Goal: Information Seeking & Learning: Learn about a topic

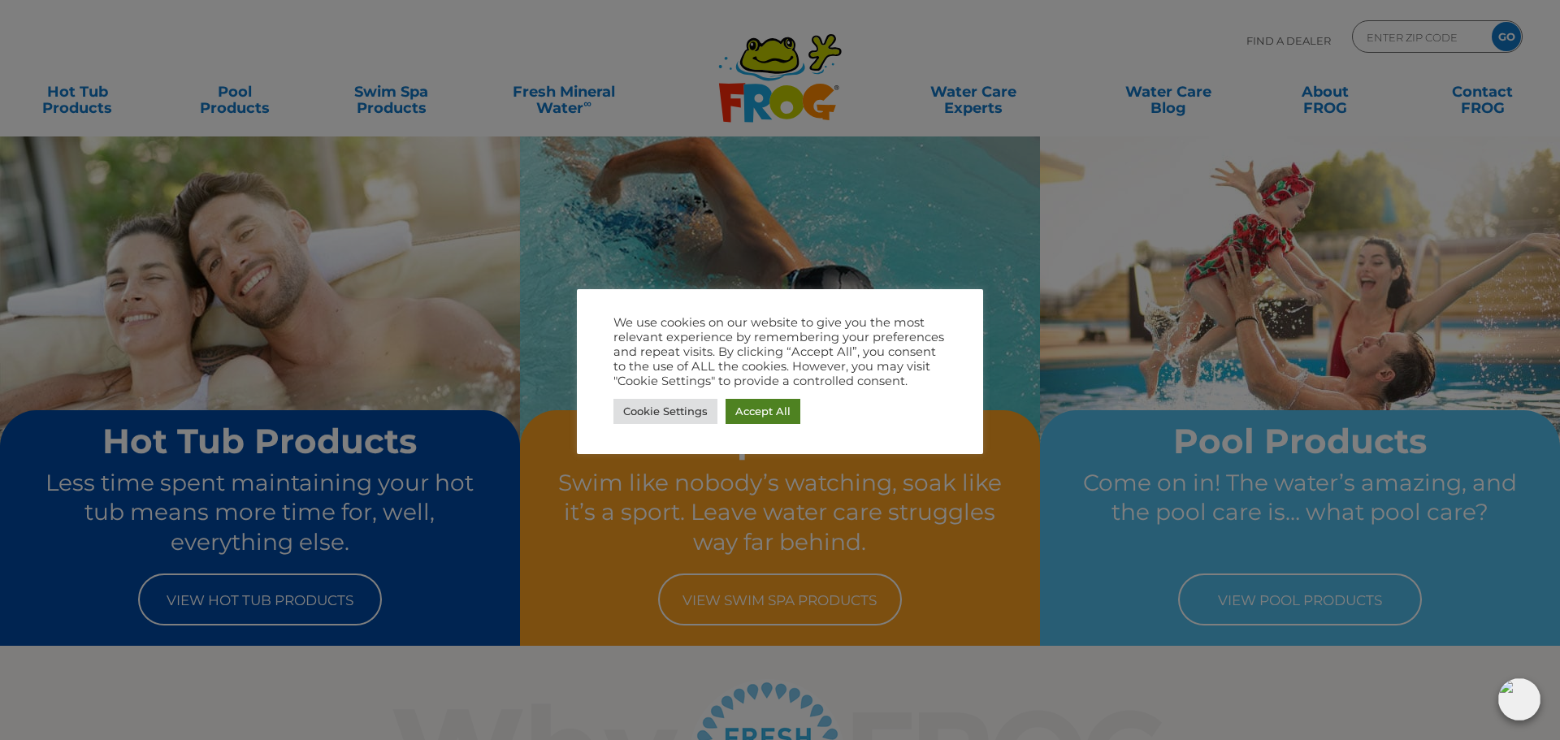
click at [769, 413] on link "Accept All" at bounding box center [762, 411] width 75 height 25
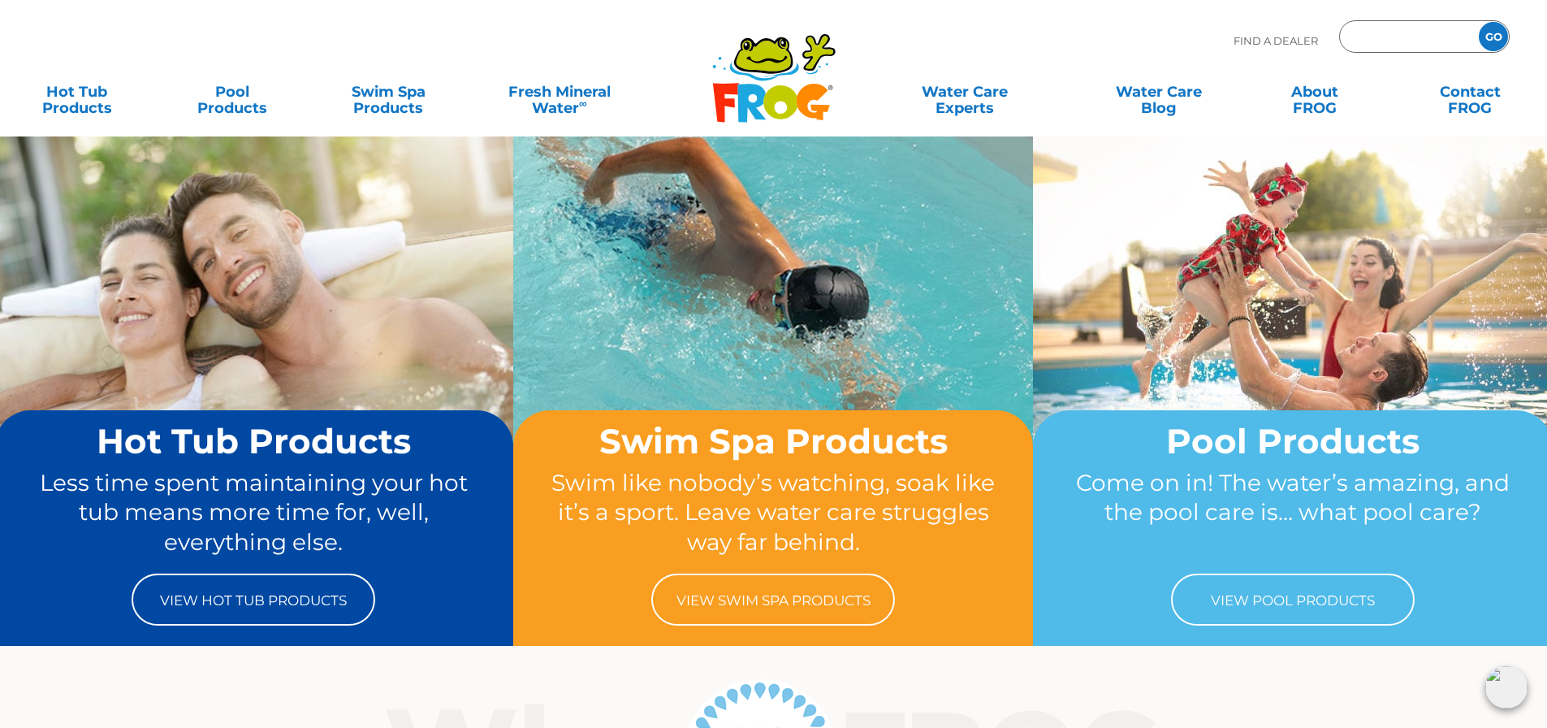
click at [1383, 39] on input "Zip Code Form" at bounding box center [1408, 37] width 110 height 24
type input "75098"
click at [1496, 37] on input "GO" at bounding box center [1493, 36] width 29 height 29
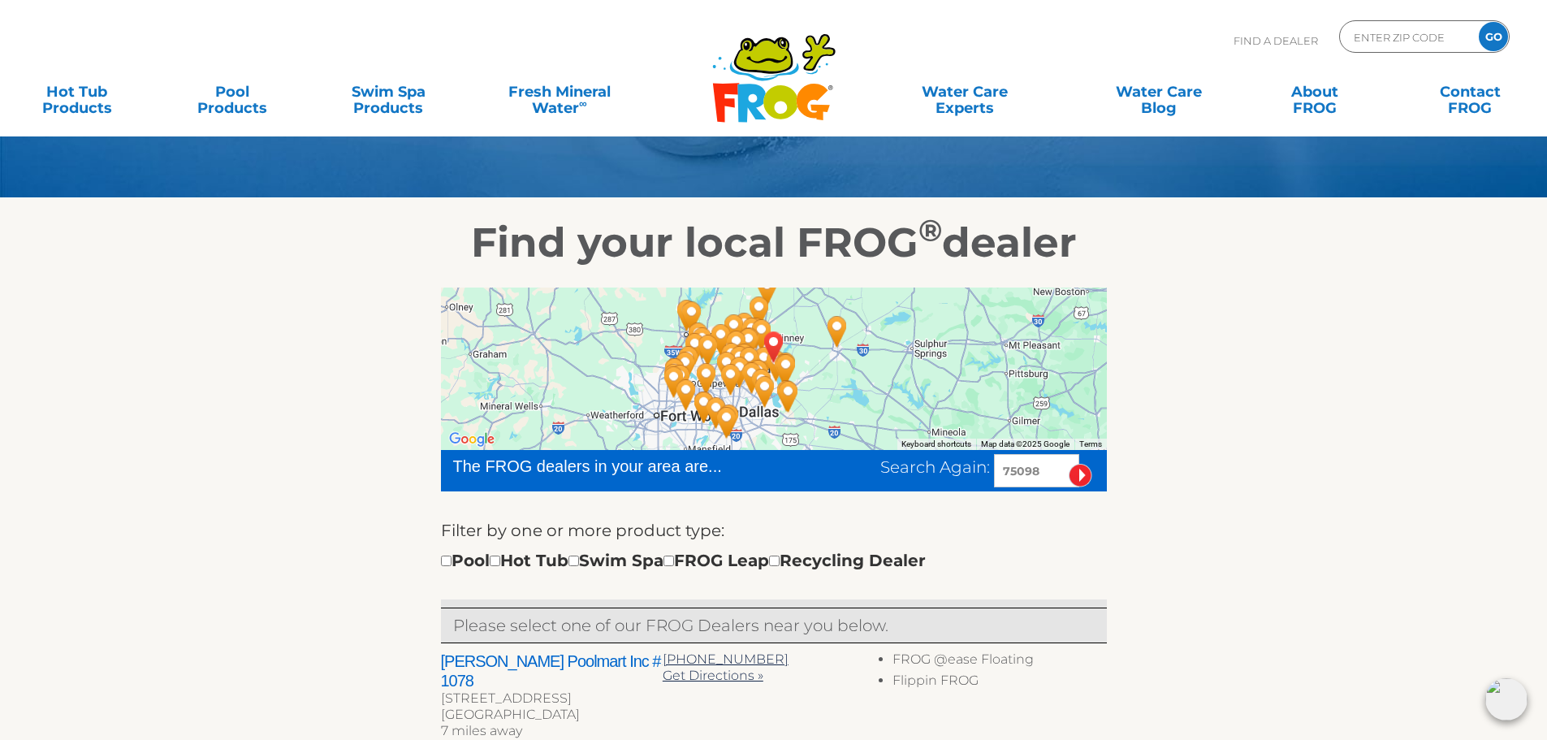
scroll to position [162, 0]
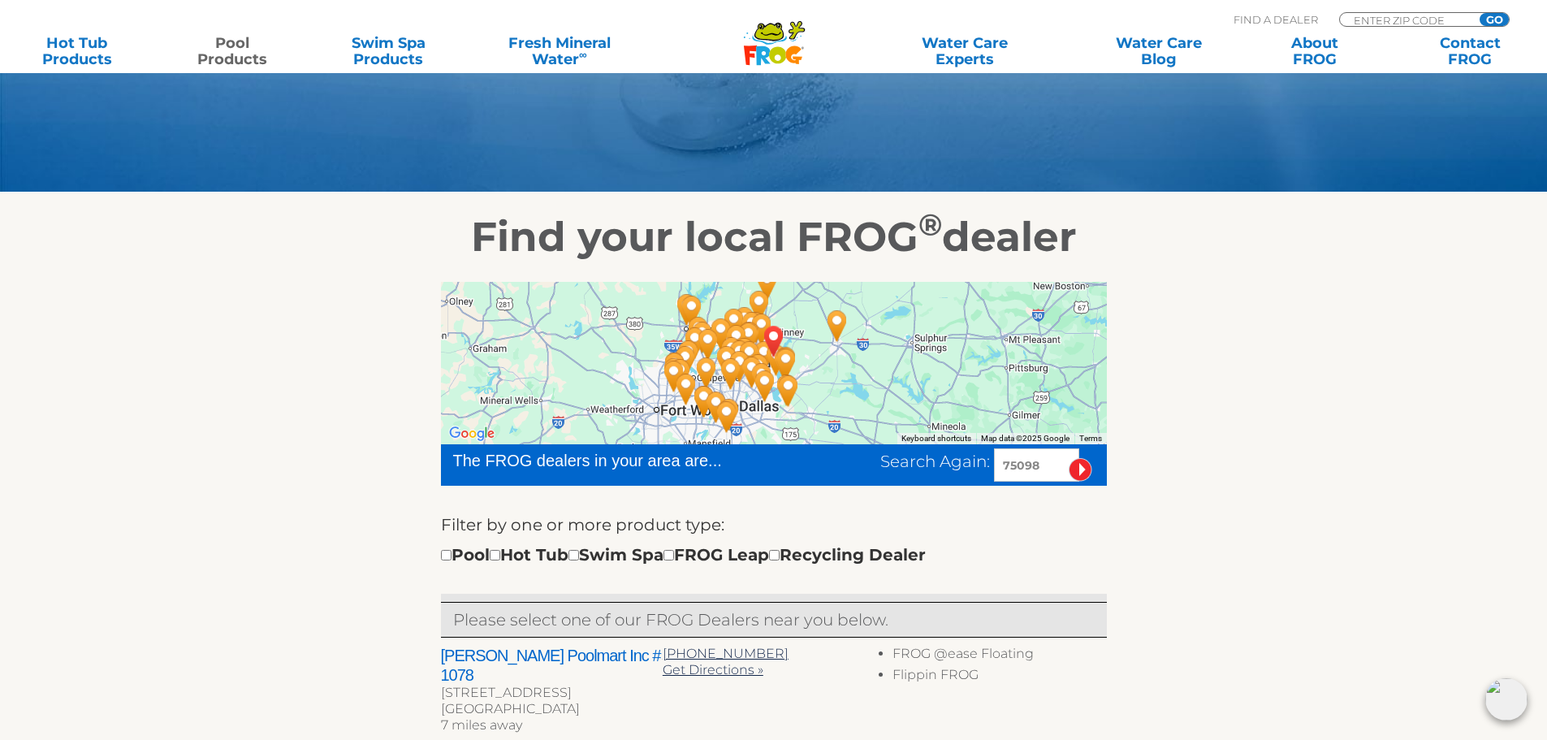
click at [228, 52] on link "Pool Products" at bounding box center [232, 51] width 121 height 32
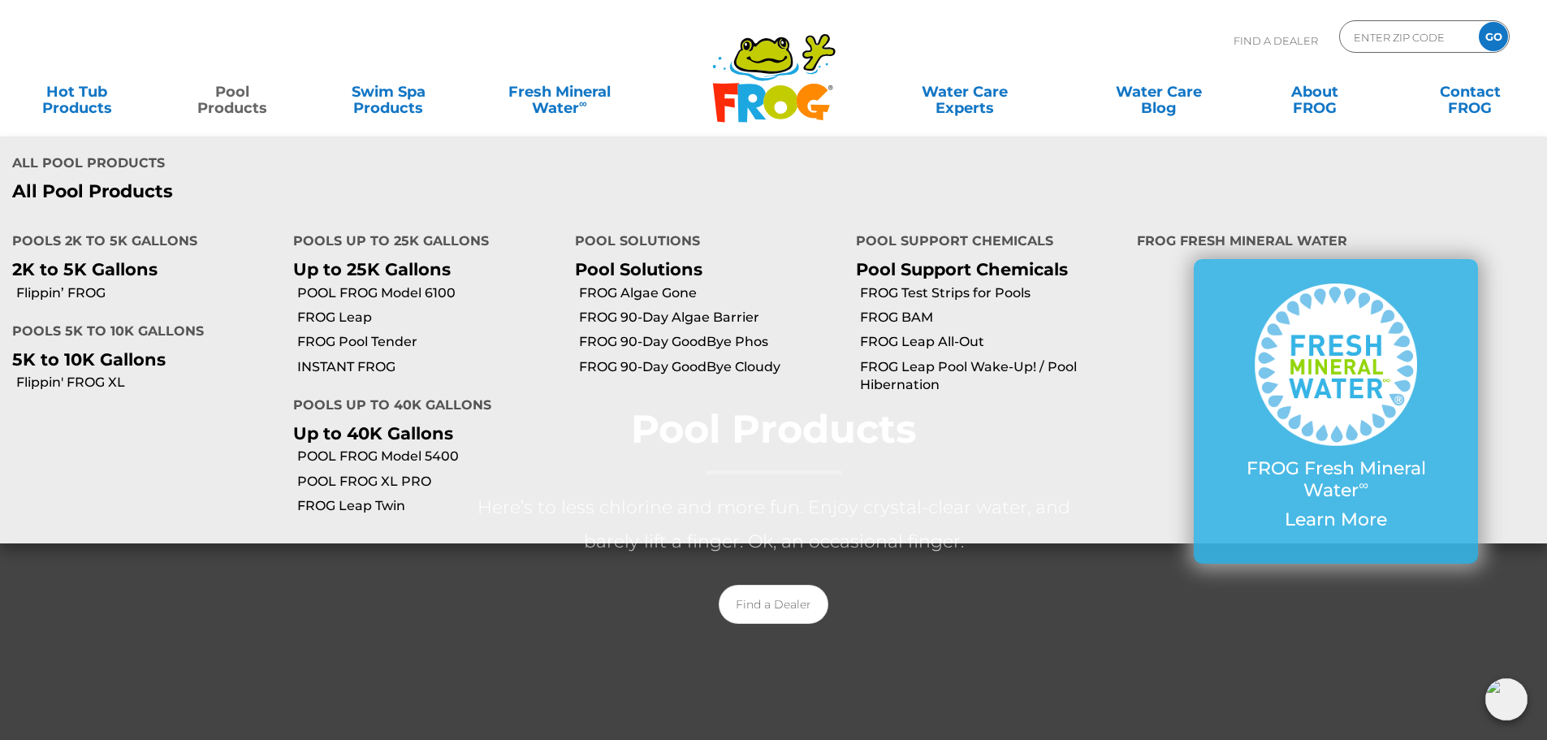
click at [232, 101] on link "Pool Products" at bounding box center [232, 92] width 121 height 32
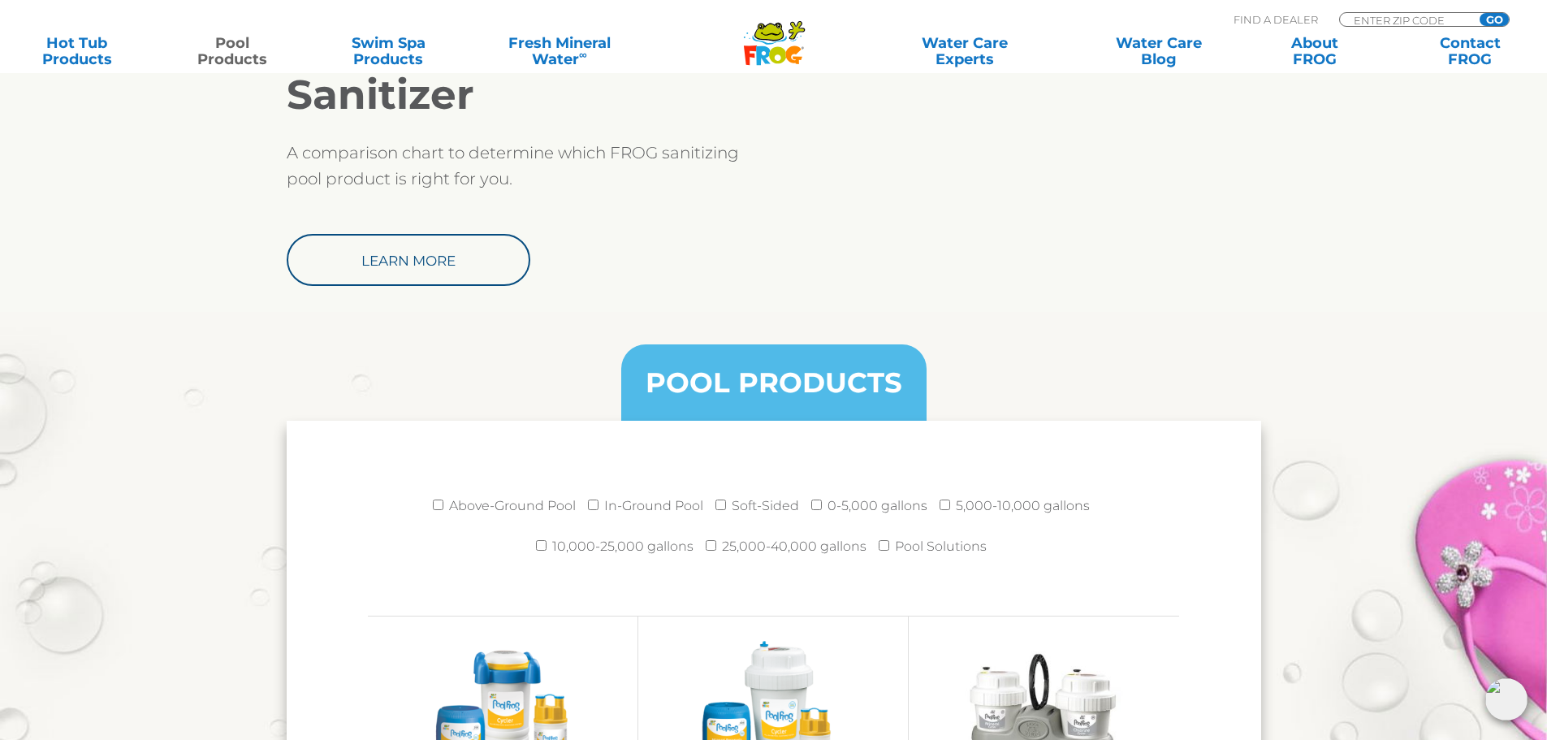
scroll to position [1462, 0]
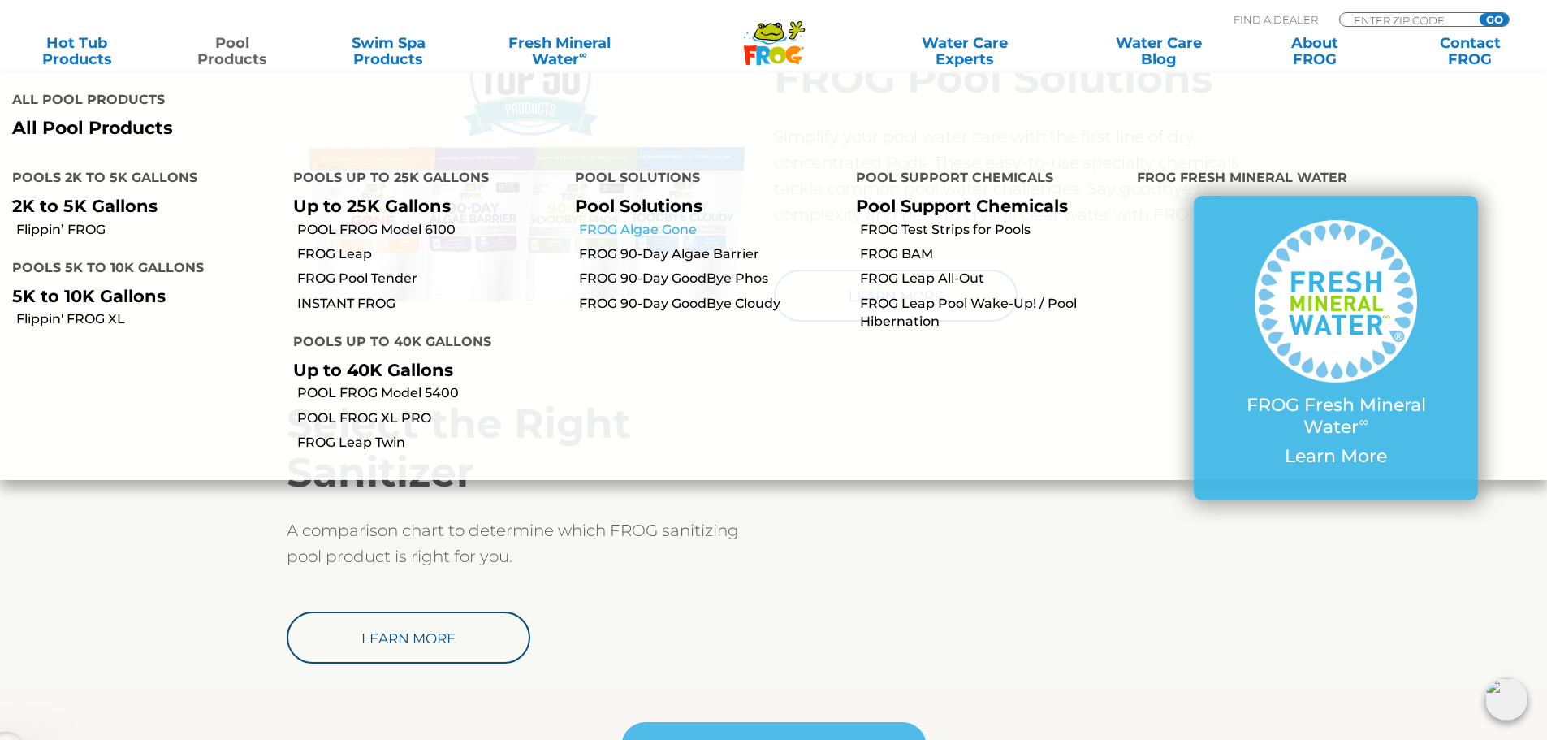
click at [637, 221] on link "FROG Algae Gone" at bounding box center [711, 230] width 265 height 18
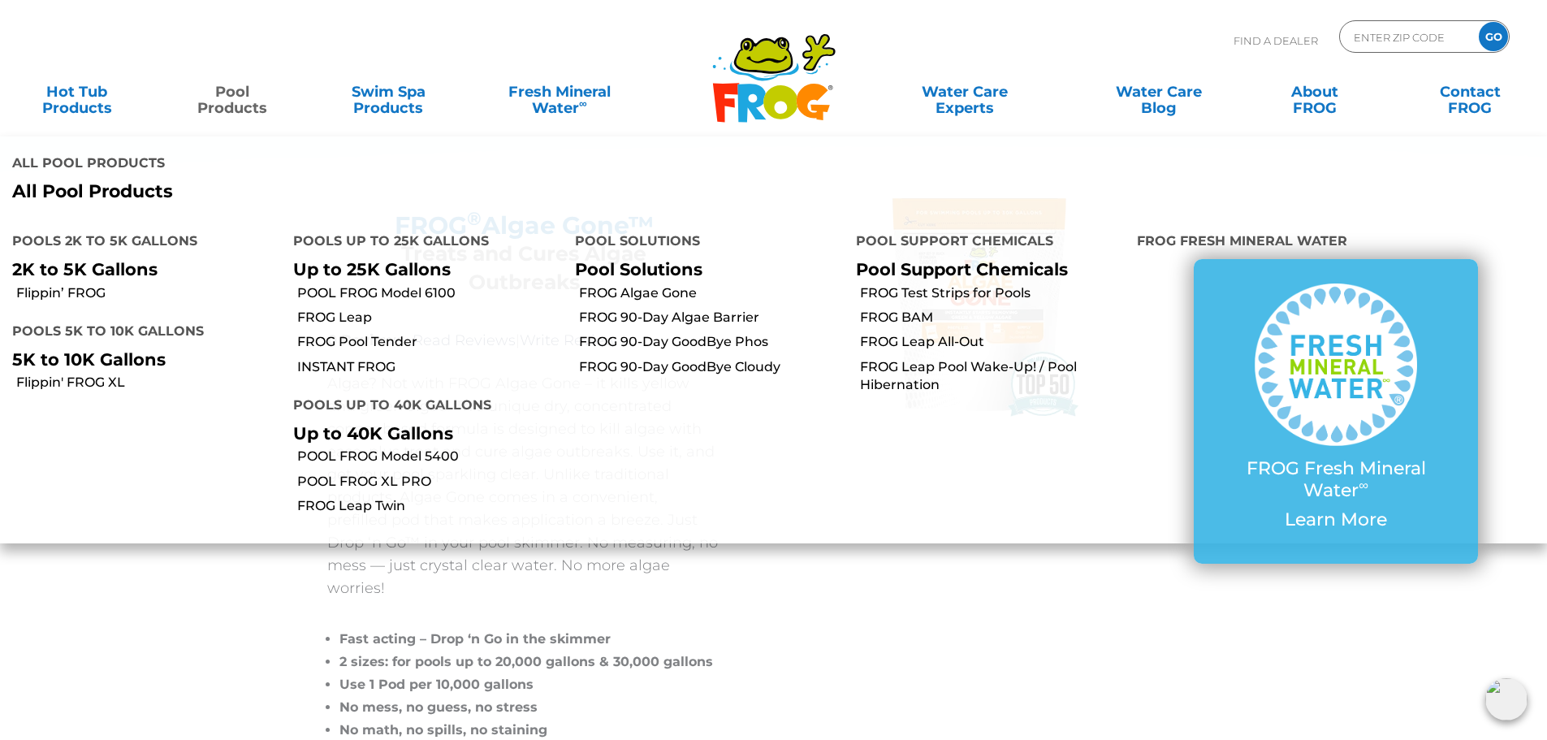
click at [226, 102] on link "Pool Products" at bounding box center [232, 92] width 121 height 32
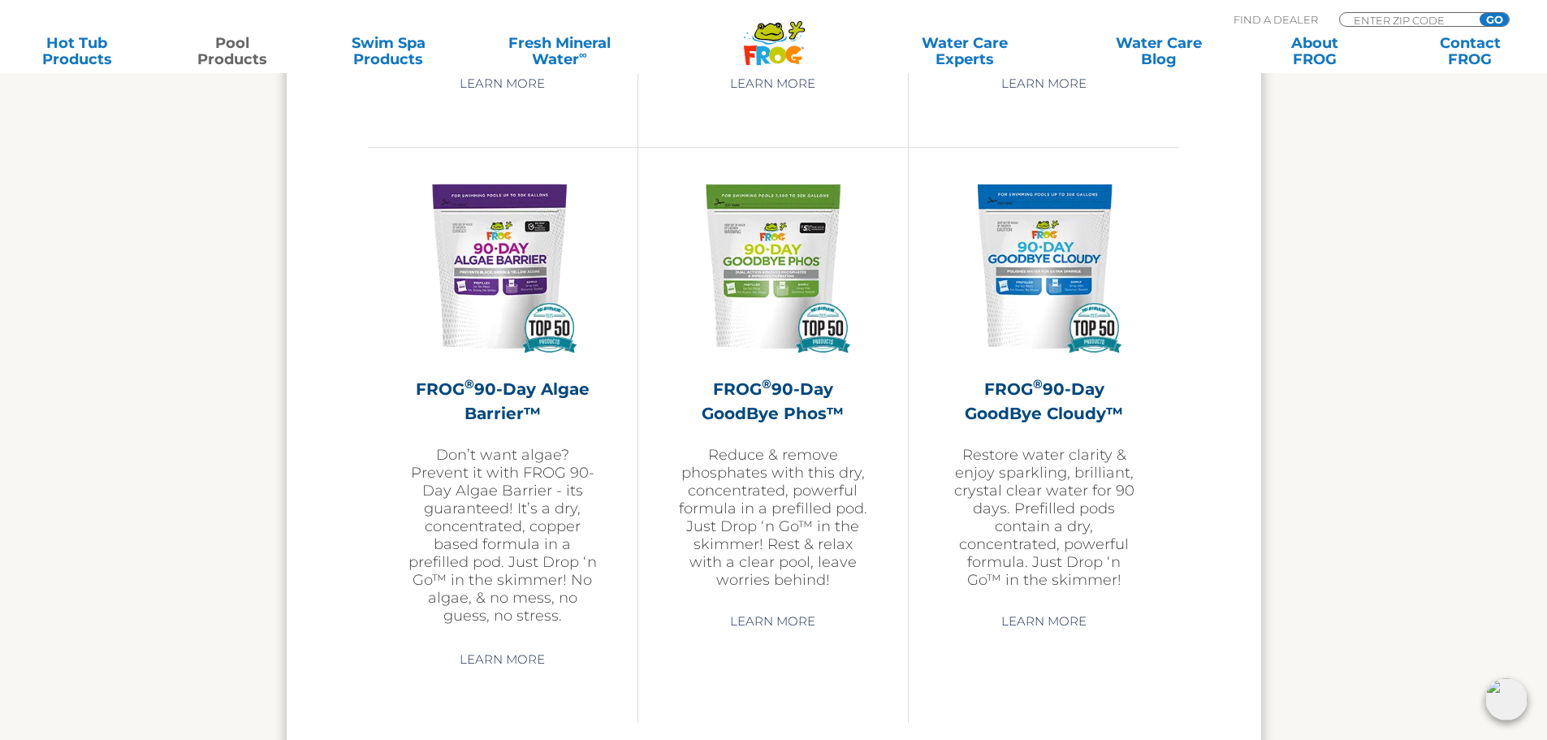
scroll to position [5036, 0]
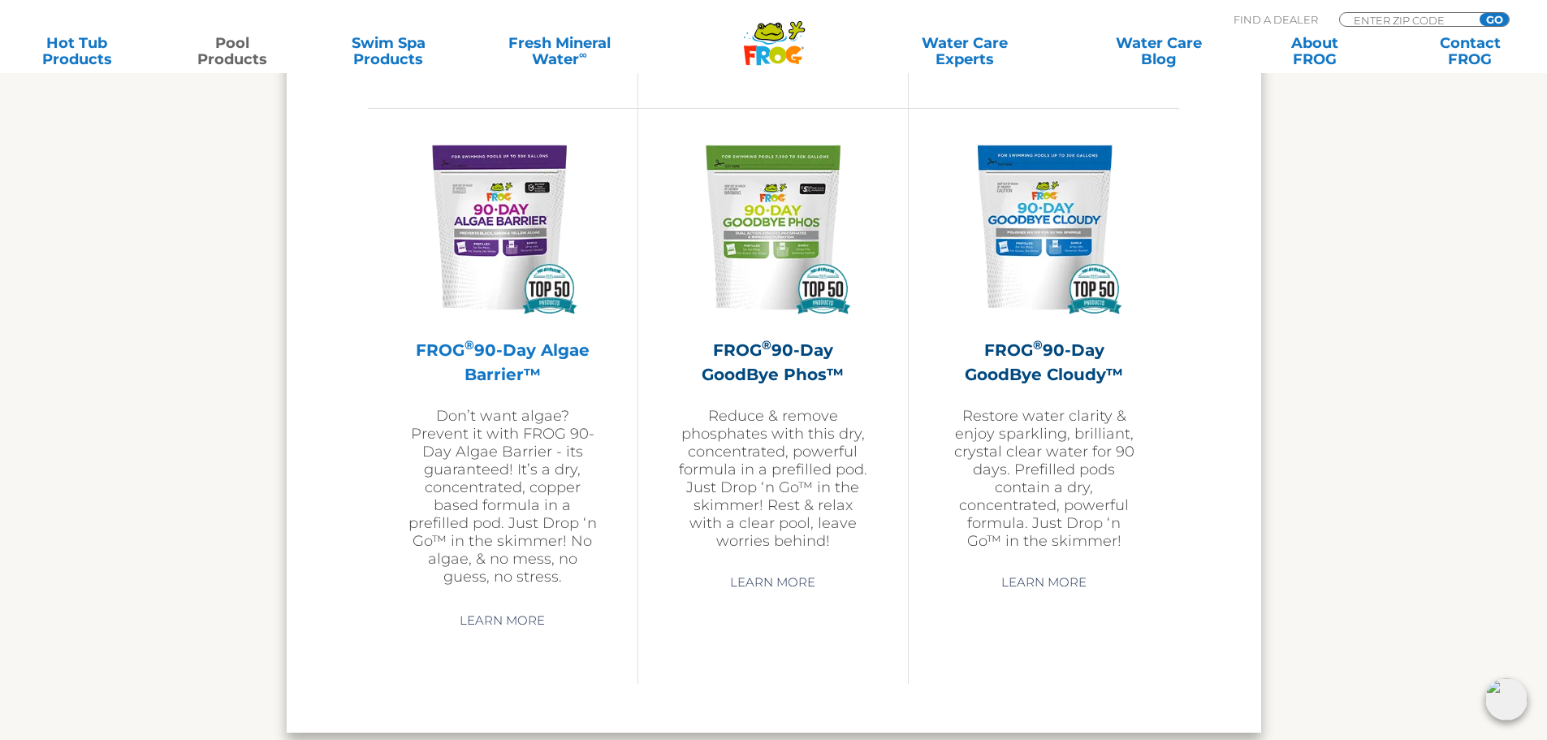
click at [483, 235] on img at bounding box center [503, 227] width 188 height 188
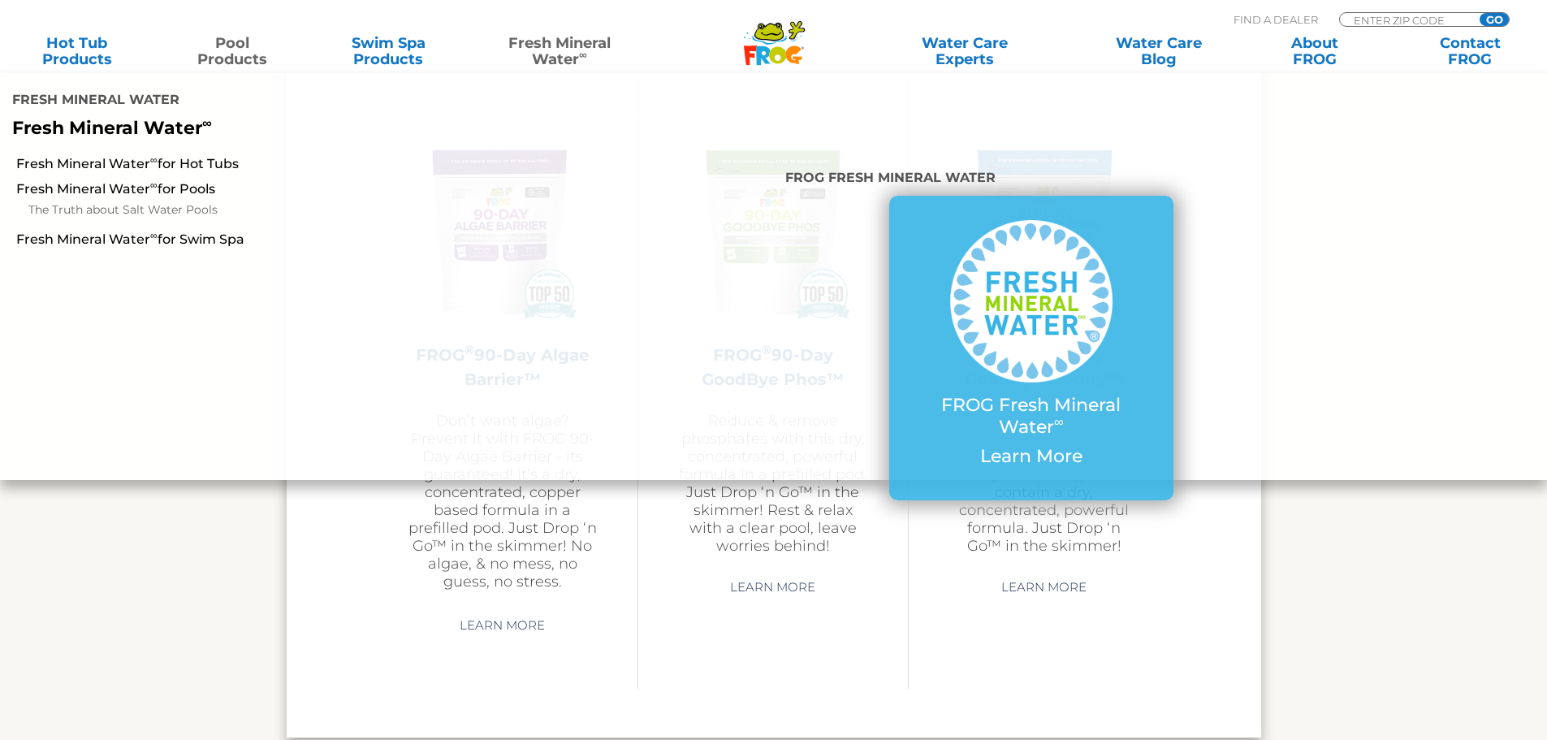
scroll to position [5036, 0]
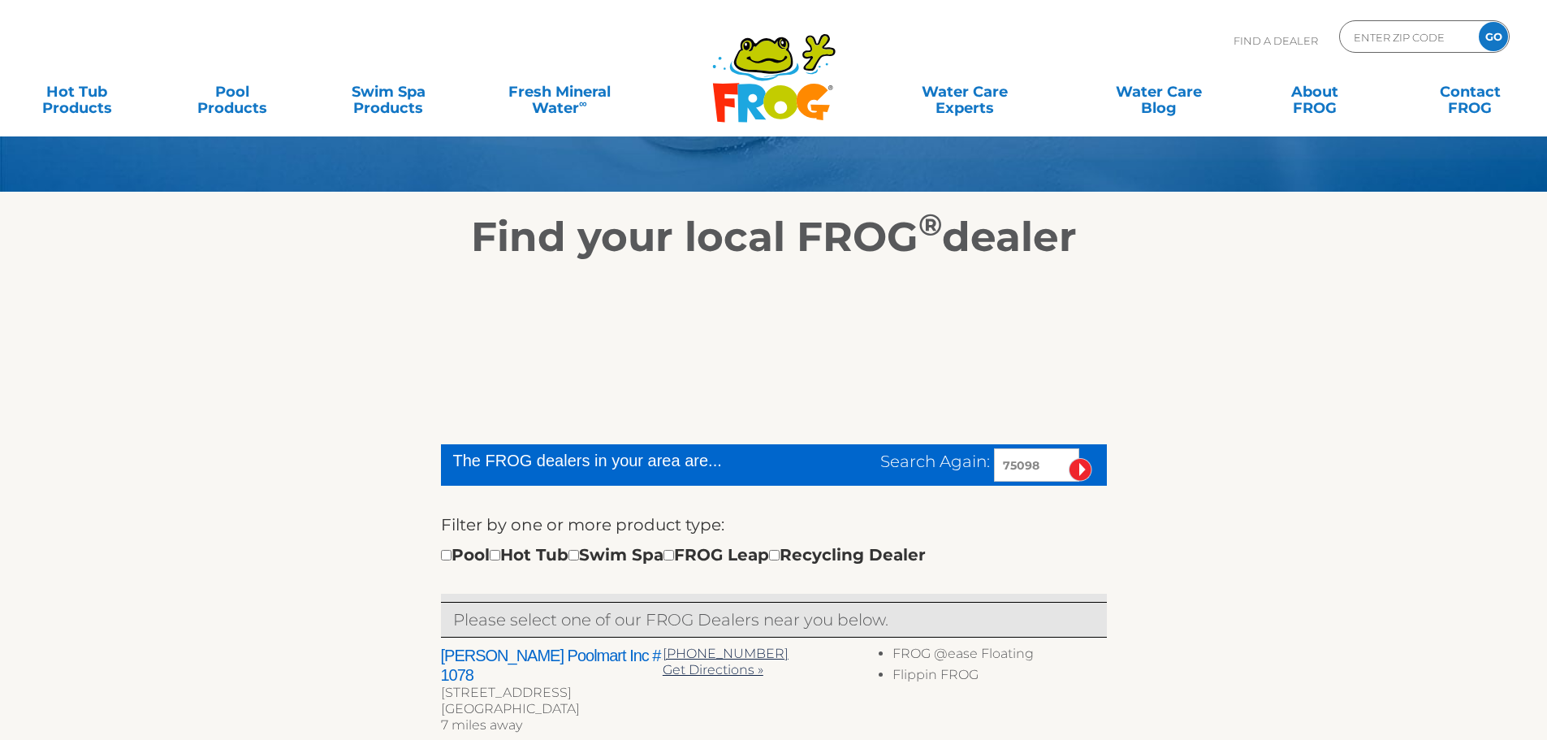
scroll to position [162, 0]
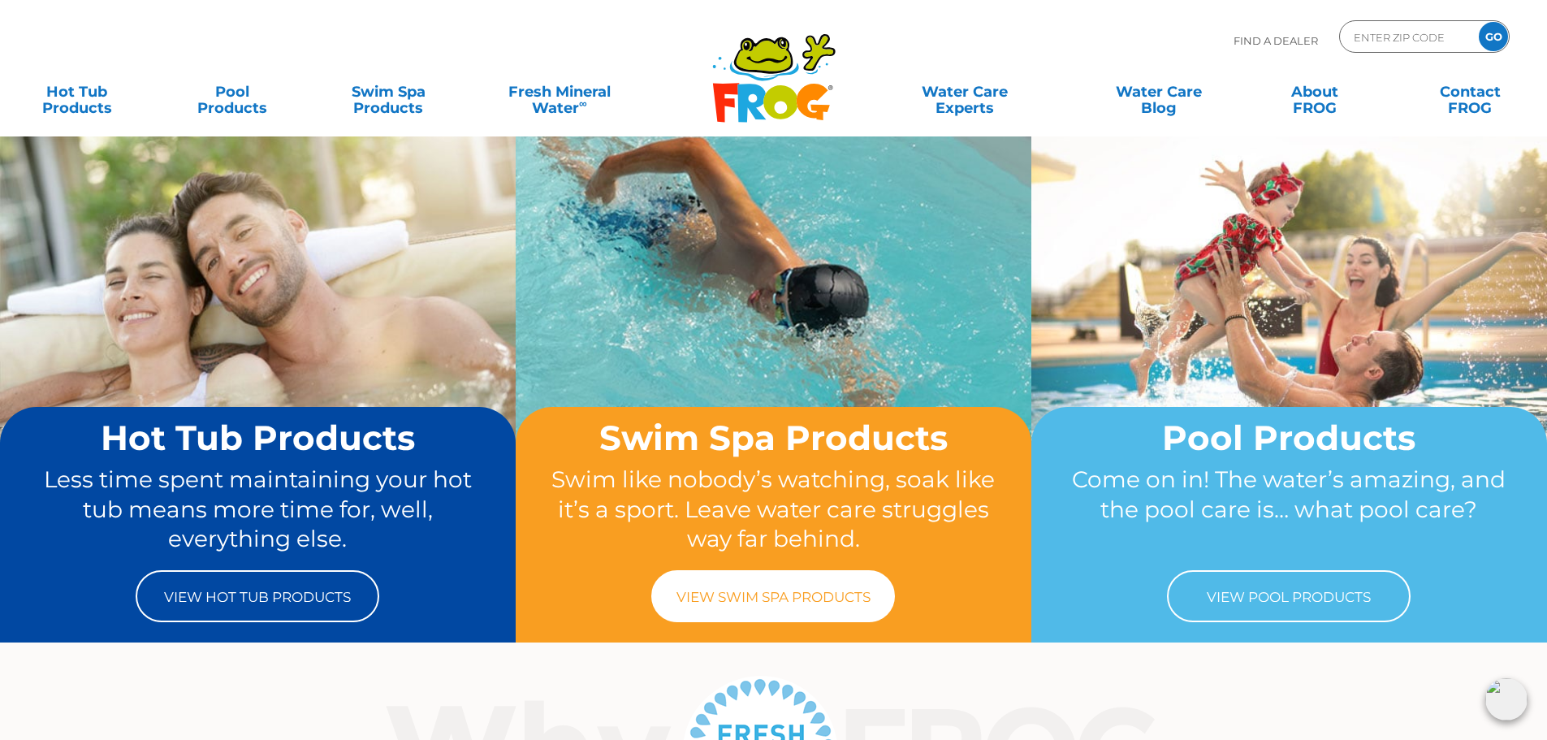
click at [762, 600] on link "View Swim Spa Products" at bounding box center [773, 596] width 244 height 52
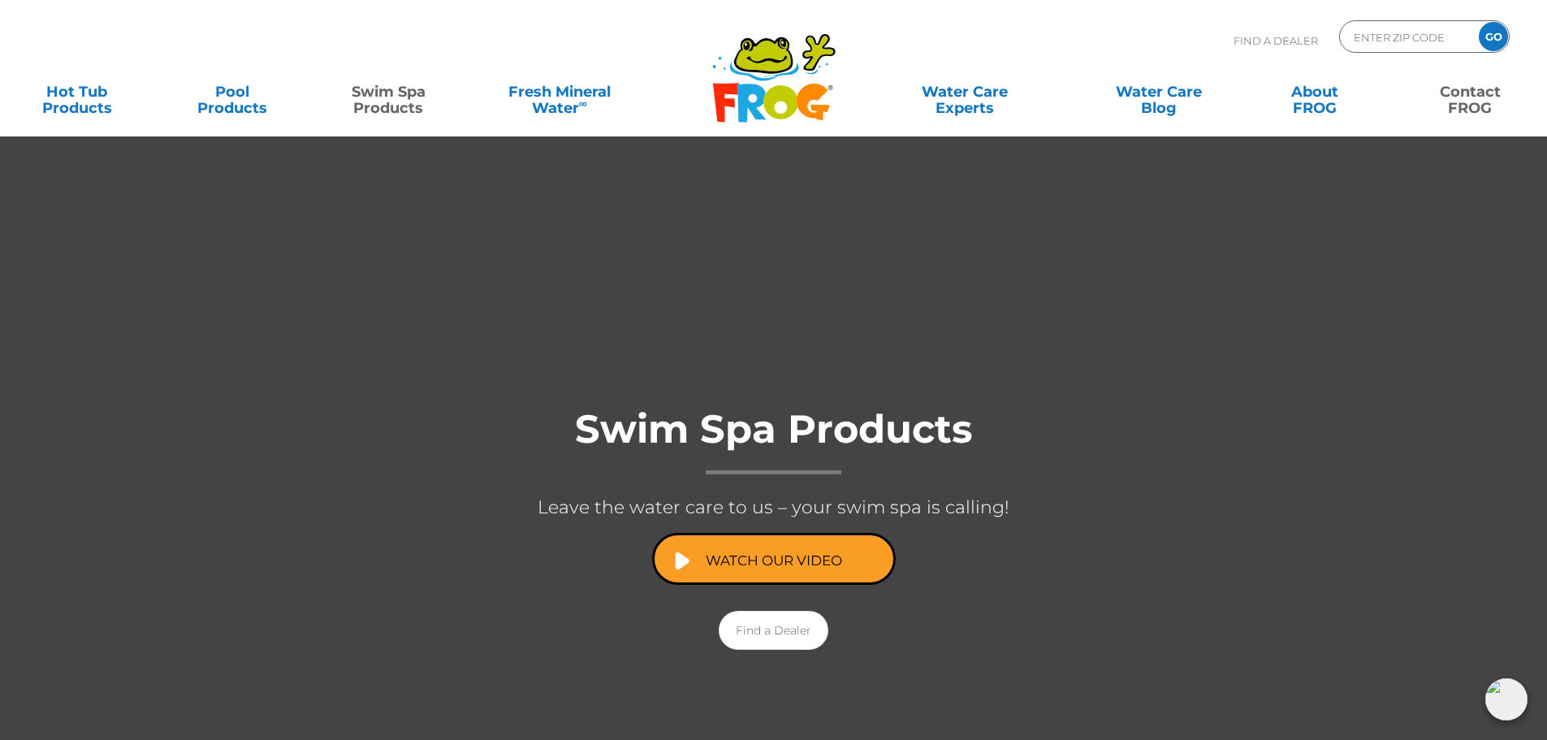
click at [1474, 104] on link "Contact FROG" at bounding box center [1470, 92] width 121 height 32
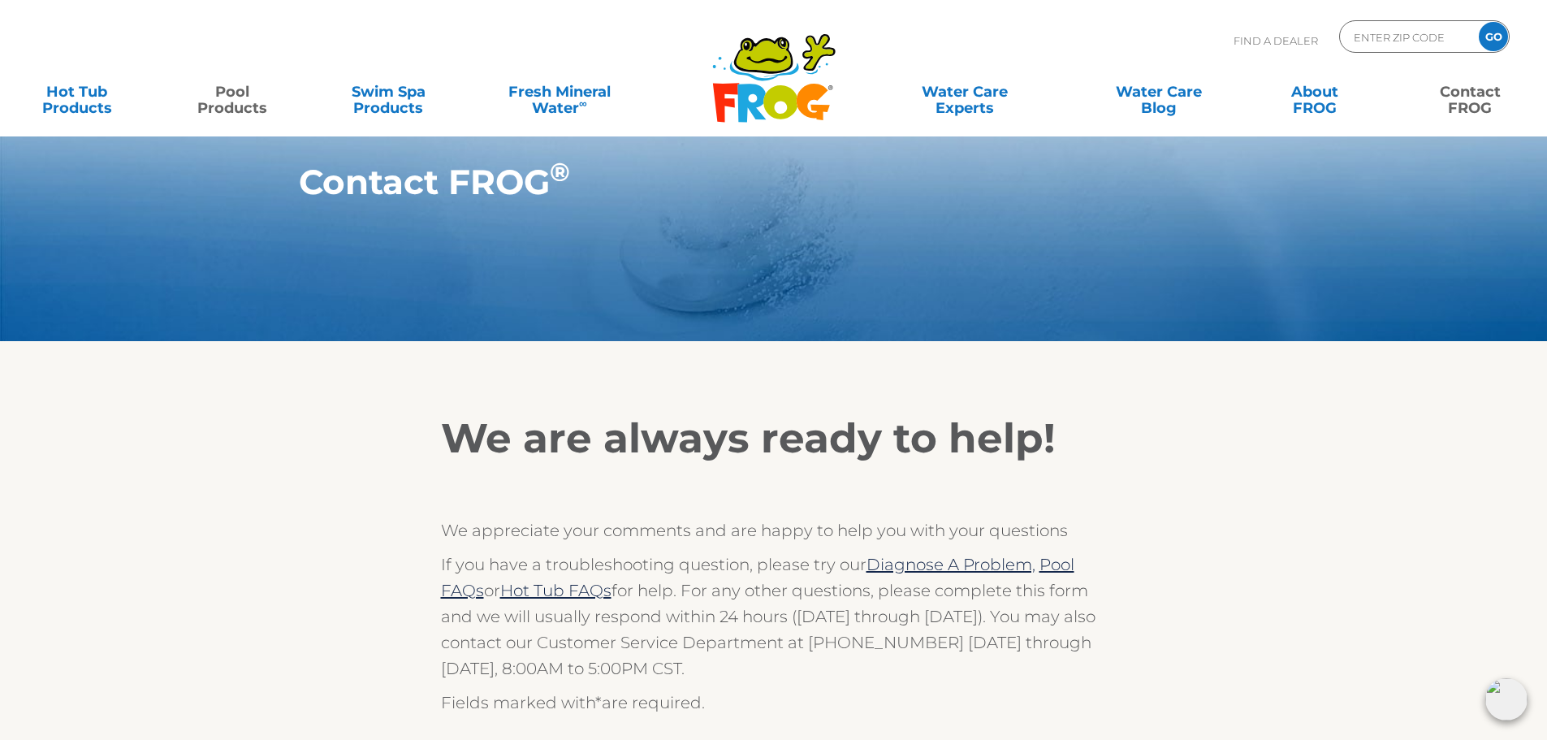
click at [231, 95] on link "Pool Products" at bounding box center [232, 92] width 121 height 32
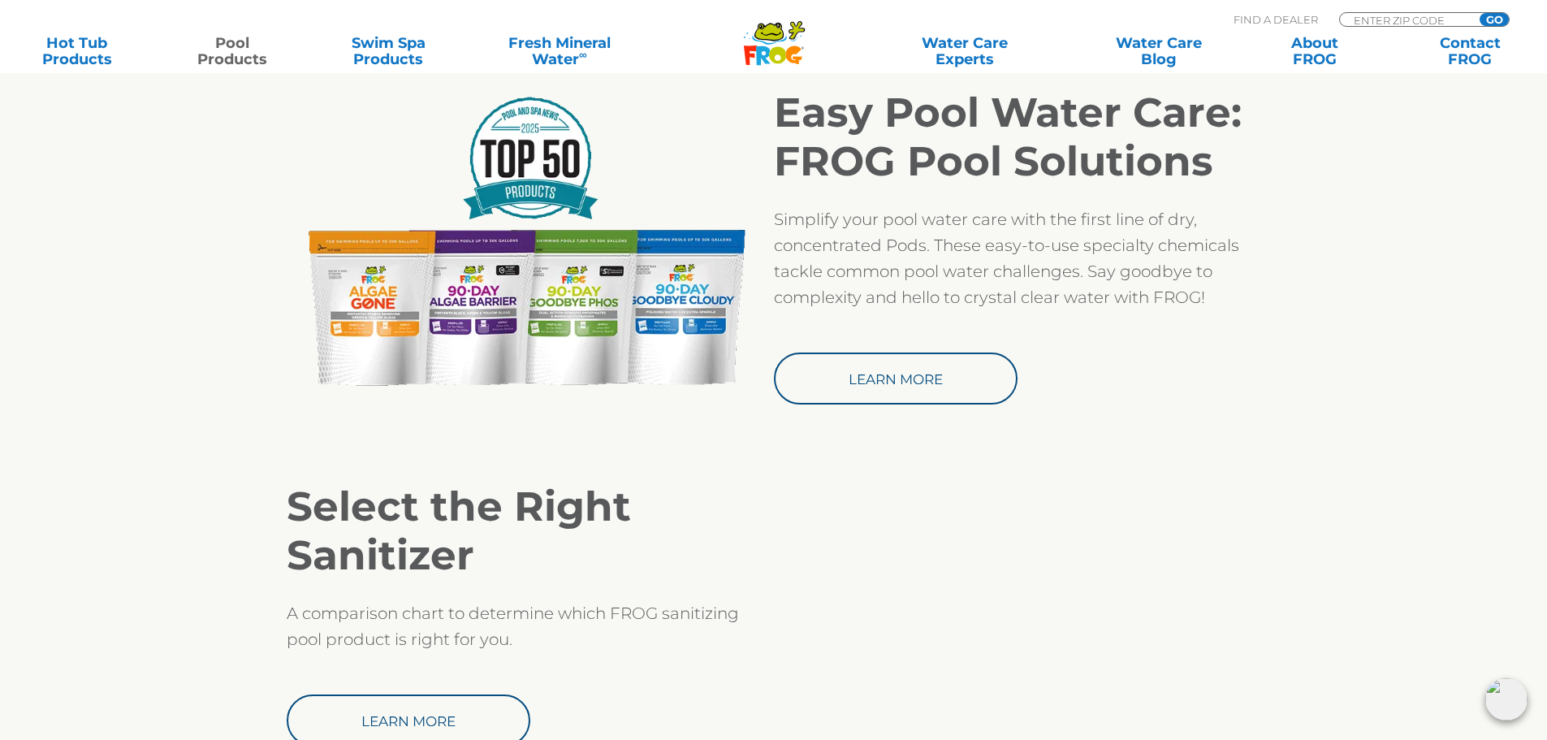
scroll to position [1381, 0]
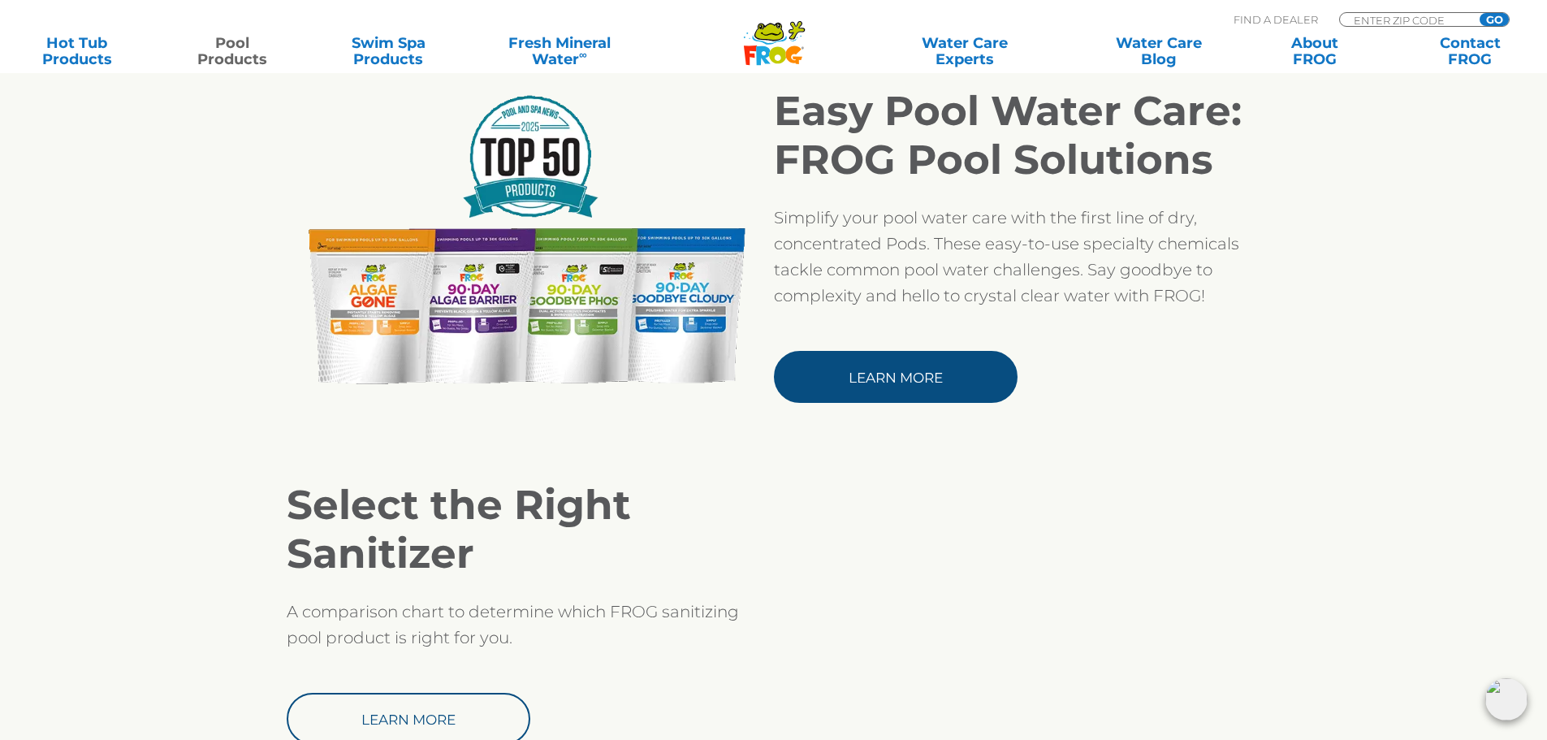
click at [880, 376] on link "Learn More" at bounding box center [896, 377] width 244 height 52
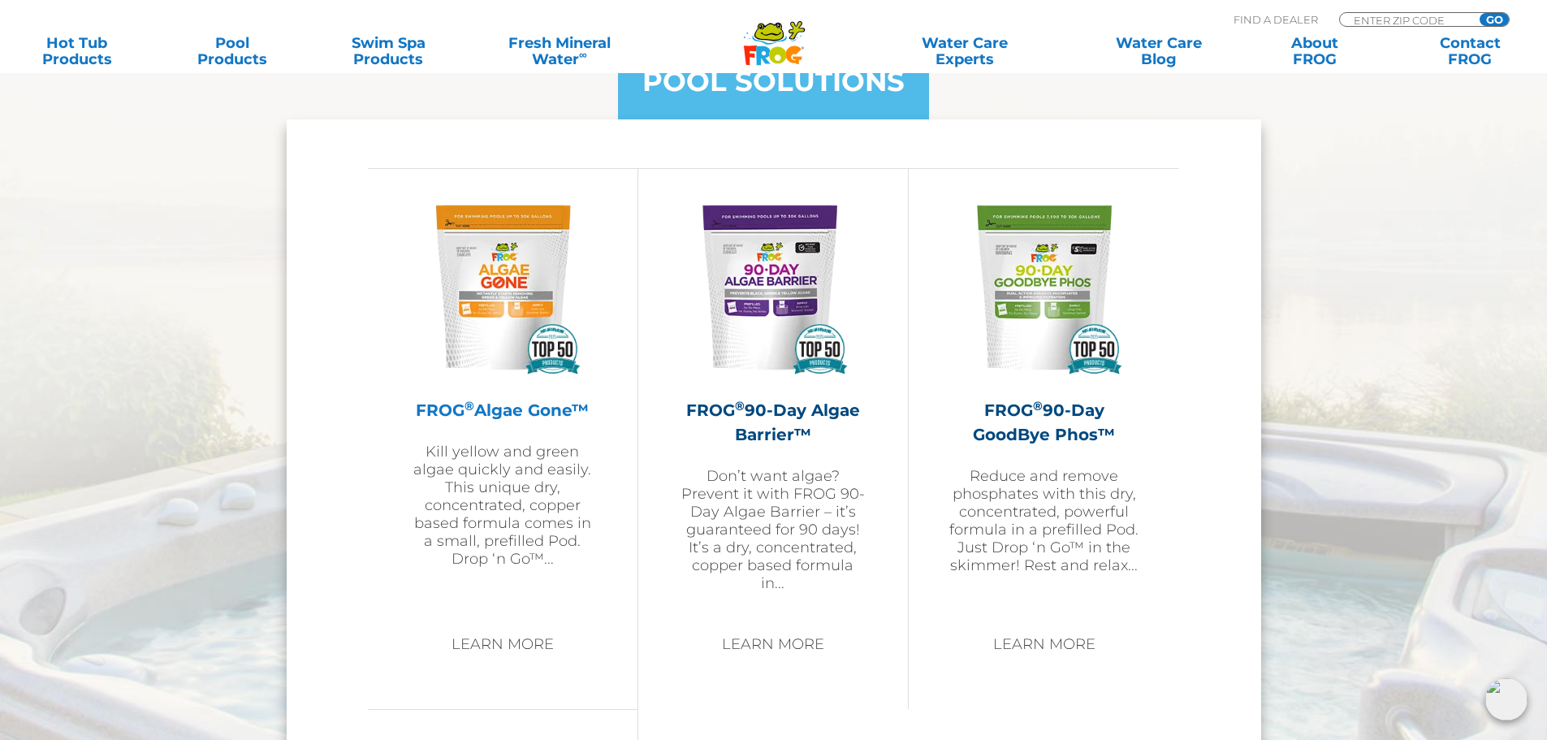
scroll to position [1625, 0]
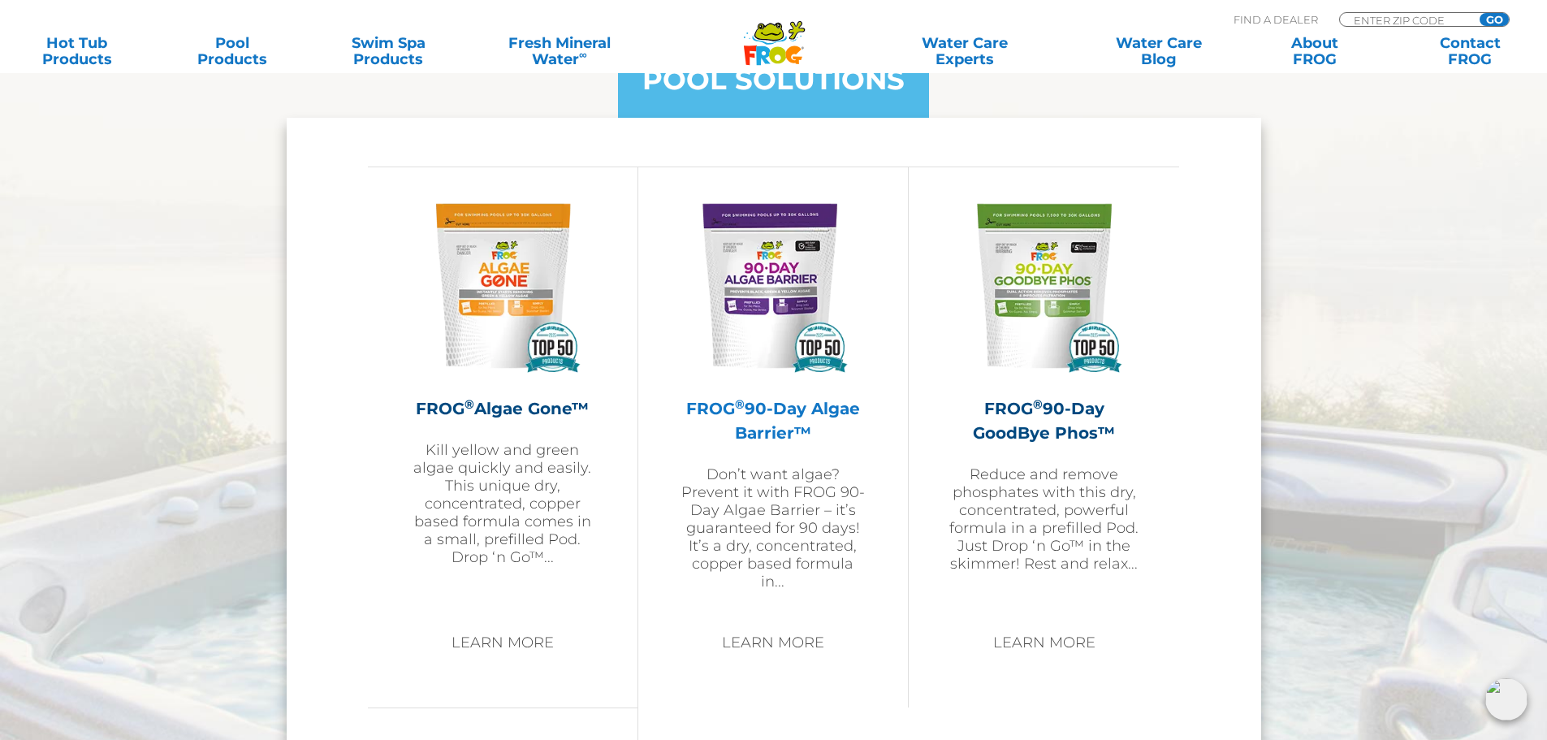
click at [781, 286] on img at bounding box center [773, 286] width 188 height 188
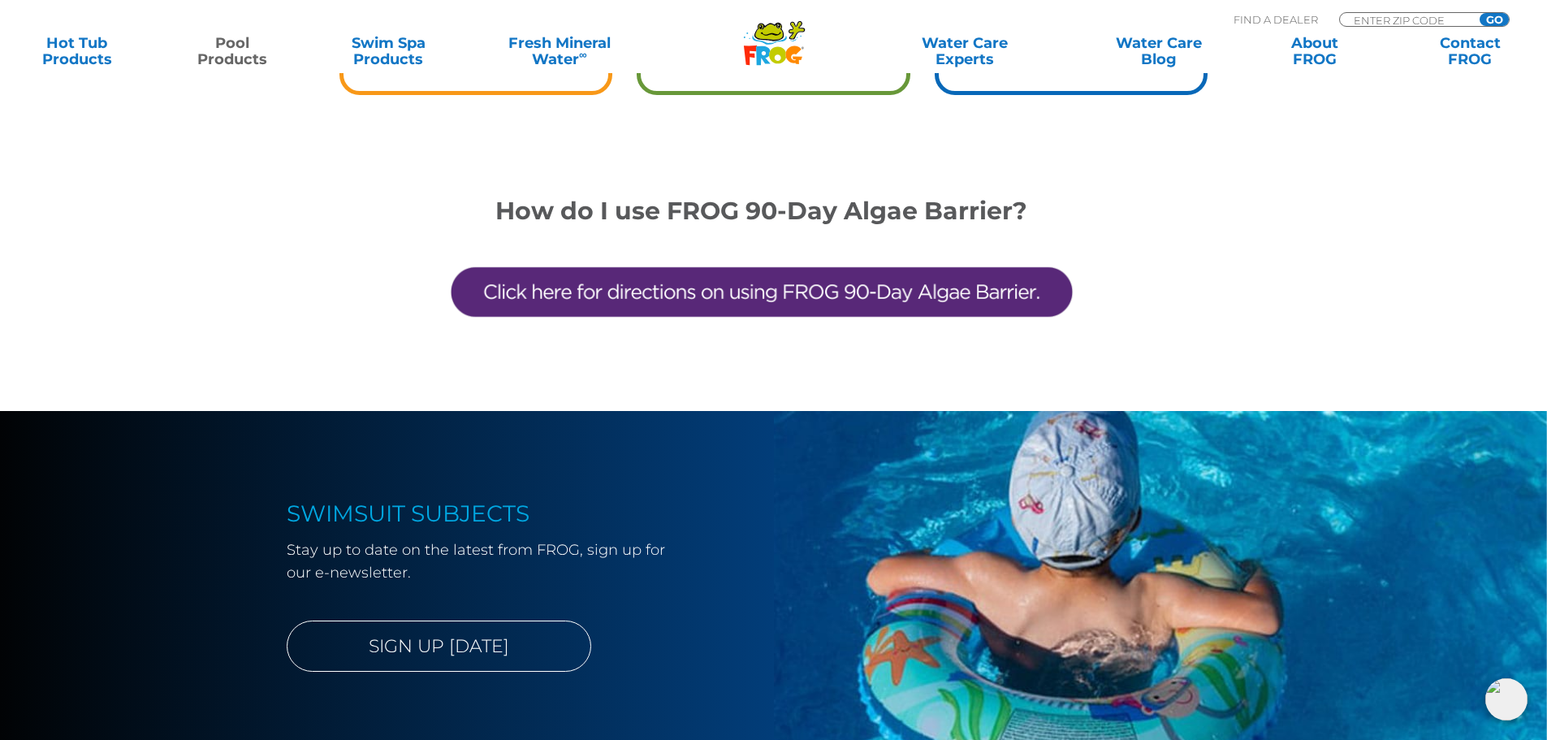
scroll to position [4874, 0]
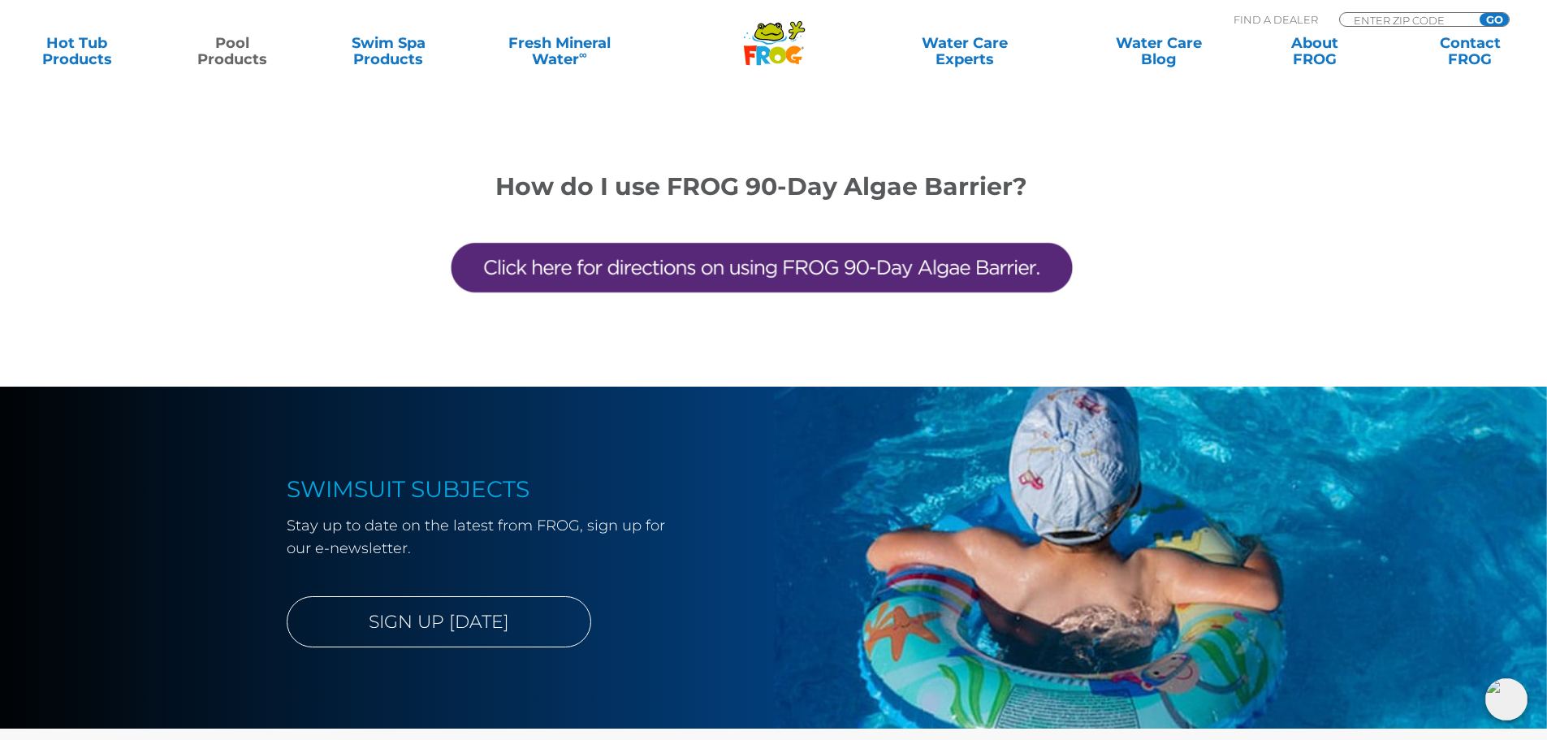
click at [823, 270] on img at bounding box center [762, 268] width 634 height 134
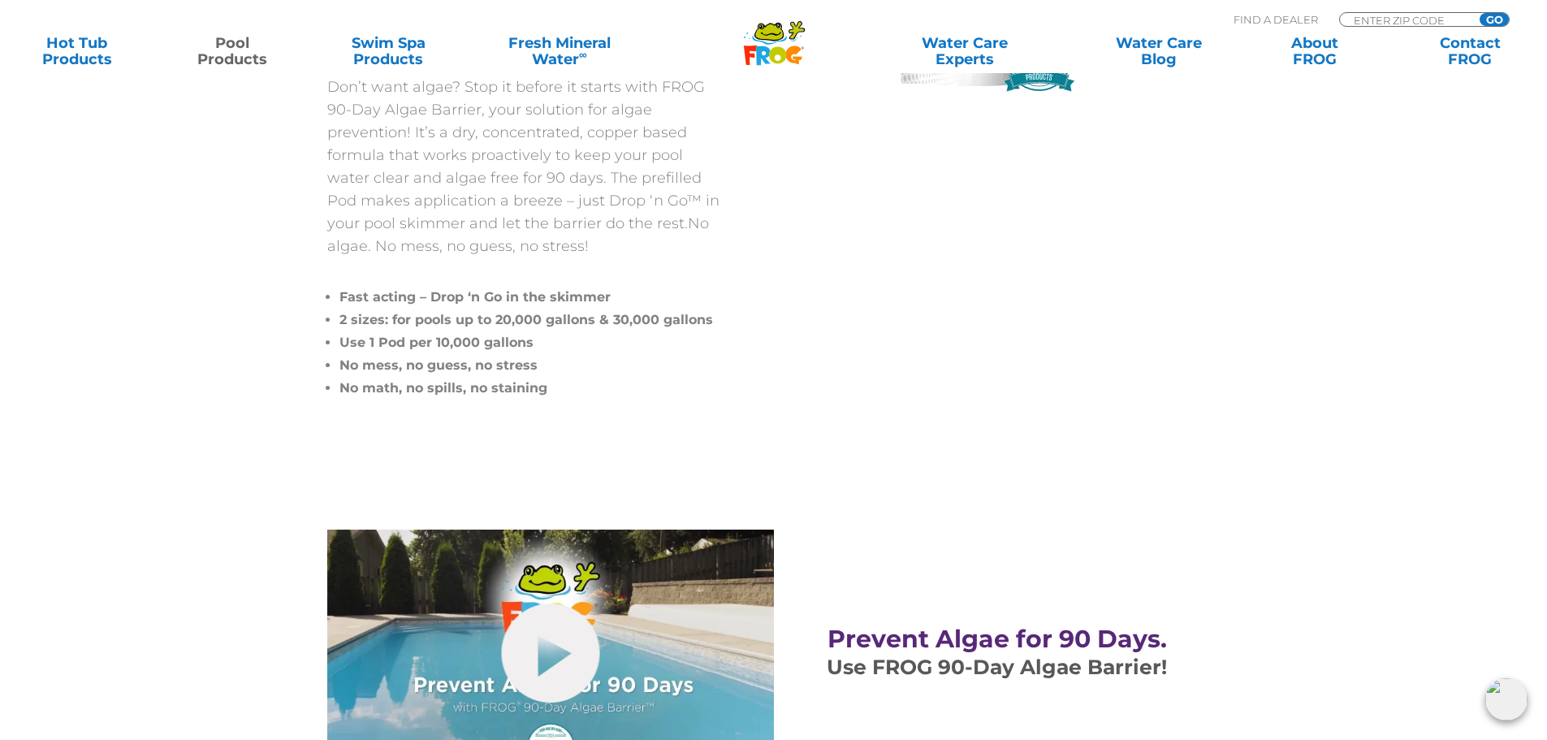
scroll to position [0, 0]
